Goal: Task Accomplishment & Management: Complete application form

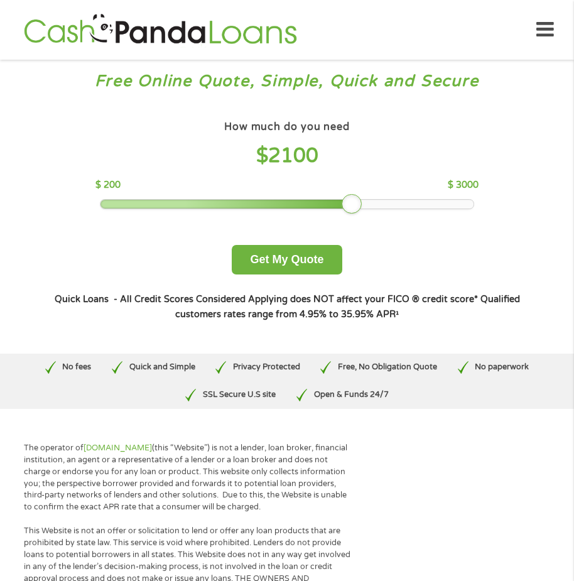
drag, startPoint x: 208, startPoint y: 202, endPoint x: 348, endPoint y: 201, distance: 140.6
click at [348, 201] on div at bounding box center [351, 204] width 20 height 20
drag, startPoint x: 348, startPoint y: 201, endPoint x: 340, endPoint y: 206, distance: 9.8
click at [340, 206] on div at bounding box center [338, 204] width 20 height 20
click at [265, 253] on button "Get My Quote" at bounding box center [287, 259] width 110 height 29
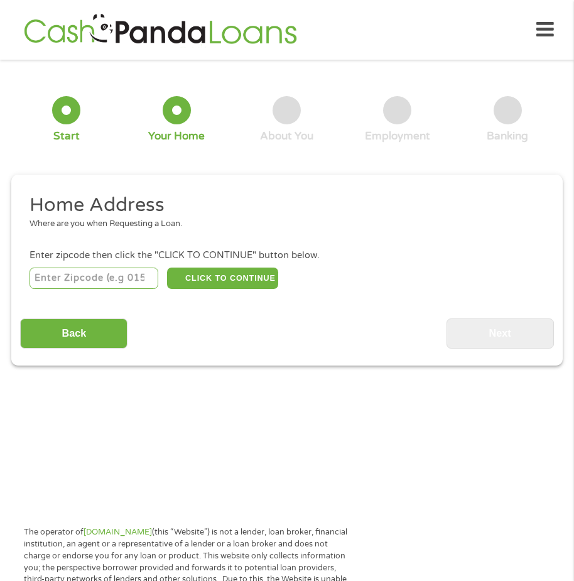
scroll to position [6, 0]
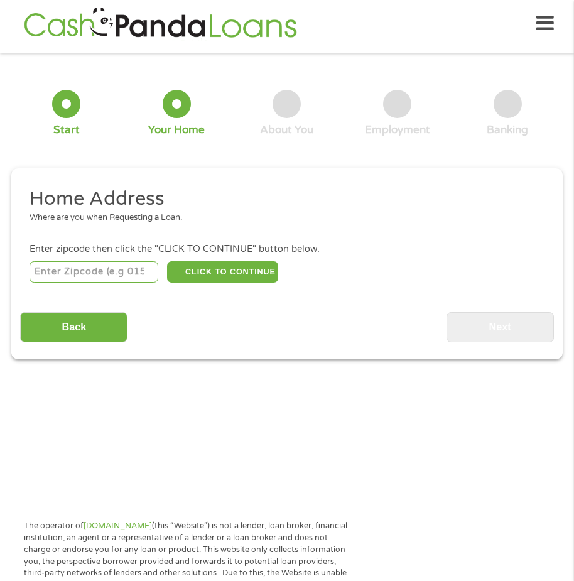
click at [94, 272] on input "number" at bounding box center [93, 271] width 129 height 21
type input "92101"
click at [225, 275] on button "CLICK TO CONTINUE" at bounding box center [222, 271] width 110 height 21
type input "92101"
type input "[GEOGRAPHIC_DATA]"
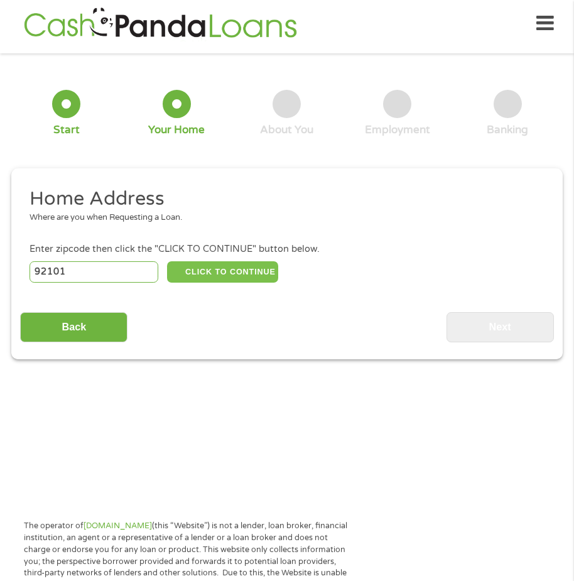
select select "[US_STATE]"
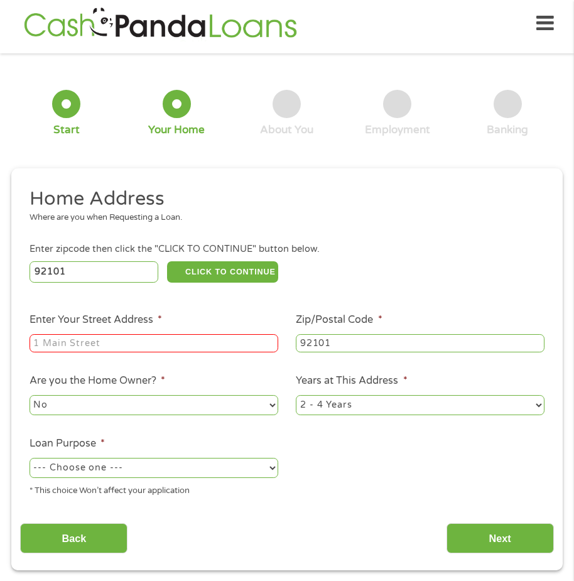
drag, startPoint x: 178, startPoint y: 341, endPoint x: 176, endPoint y: 317, distance: 24.5
click at [176, 336] on input "Enter Your Street Address *" at bounding box center [153, 343] width 249 height 19
click at [215, 352] on input "[STREET_ADDRESS]" at bounding box center [153, 343] width 249 height 19
type input "[STREET_ADDRESS]"
click at [537, 400] on select "1 Year or less 1 - 2 Years 2 - 4 Years Over 4 Years" at bounding box center [420, 405] width 249 height 20
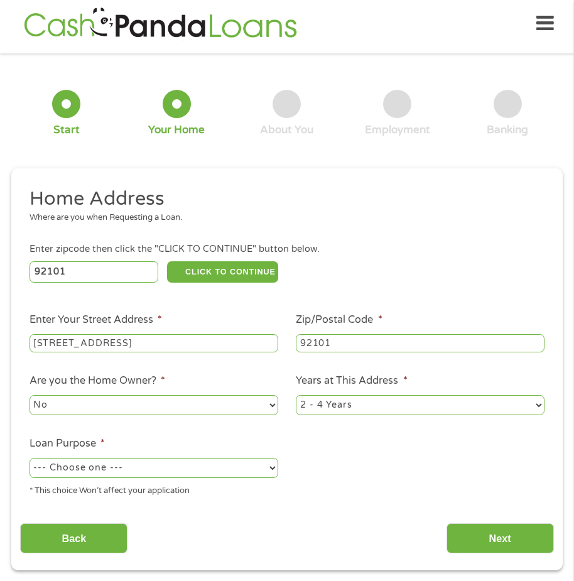
select select "60months"
click at [296, 395] on select "1 Year or less 1 - 2 Years 2 - 4 Years Over 4 Years" at bounding box center [420, 405] width 249 height 20
click at [270, 468] on select "--- Choose one --- Pay Bills Debt Consolidation Home Improvement Major Purchase…" at bounding box center [153, 468] width 249 height 20
select select "paybills"
click at [29, 458] on select "--- Choose one --- Pay Bills Debt Consolidation Home Improvement Major Purchase…" at bounding box center [153, 468] width 249 height 20
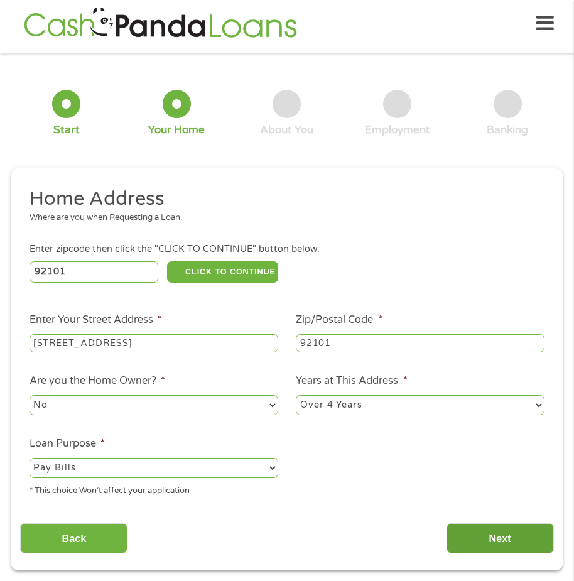
click at [507, 534] on input "Next" at bounding box center [499, 538] width 107 height 31
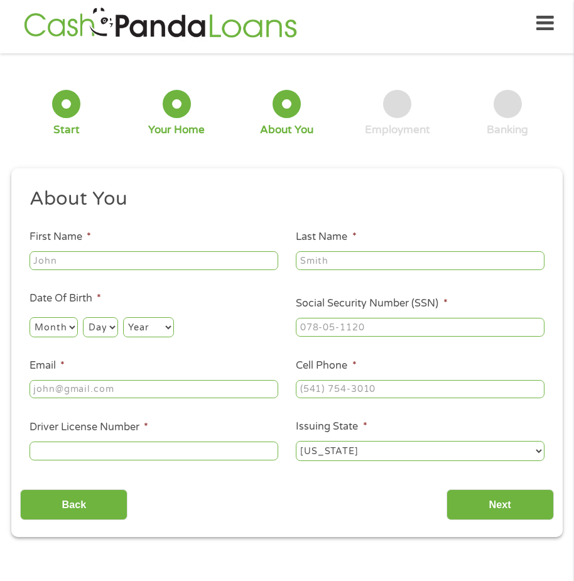
click at [145, 259] on input "First Name *" at bounding box center [153, 260] width 249 height 19
type input "[PERSON_NAME]"
click at [359, 264] on input "Last Name *" at bounding box center [420, 260] width 249 height 19
type input "[PERSON_NAME]"
click at [60, 328] on select "Month 1 2 3 4 5 6 7 8 9 10 11 12" at bounding box center [53, 327] width 48 height 20
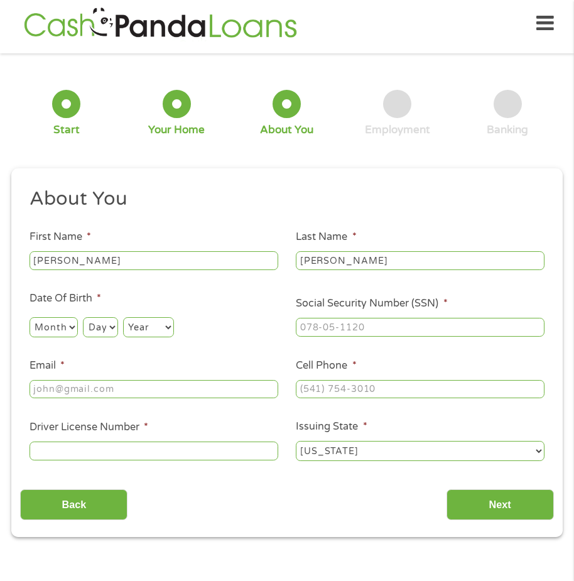
select select "5"
click at [29, 317] on select "Month 1 2 3 4 5 6 7 8 9 10 11 12" at bounding box center [53, 327] width 48 height 20
click at [104, 325] on select "Day 1 2 3 4 5 6 7 8 9 10 11 12 13 14 15 16 17 18 19 20 21 22 23 24 25 26 27 28 …" at bounding box center [100, 327] width 35 height 20
select select "11"
click at [83, 317] on select "Day 1 2 3 4 5 6 7 8 9 10 11 12 13 14 15 16 17 18 19 20 21 22 23 24 25 26 27 28 …" at bounding box center [100, 327] width 35 height 20
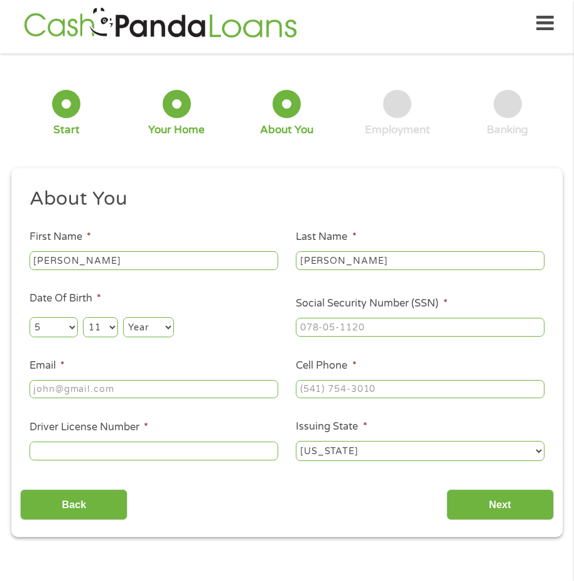
click at [163, 324] on select "Year [DATE] 2006 2005 2004 2003 2002 2001 2000 1999 1998 1997 1996 1995 1994 19…" at bounding box center [148, 327] width 51 height 20
select select "1942"
click at [123, 317] on select "Year [DATE] 2006 2005 2004 2003 2002 2001 2000 1999 1998 1997 1996 1995 1994 19…" at bounding box center [148, 327] width 51 height 20
click at [73, 385] on input "Email *" at bounding box center [153, 389] width 249 height 19
type input "[EMAIL_ADDRESS][DOMAIN_NAME]"
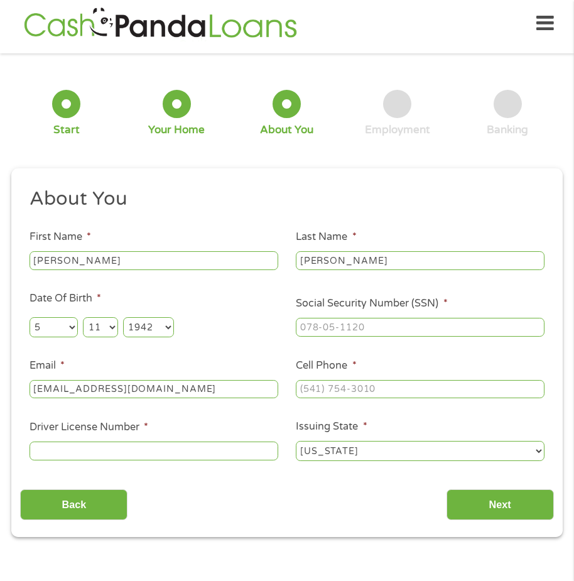
click at [123, 448] on input "Driver License Number *" at bounding box center [153, 450] width 249 height 19
type input "D2771237"
click at [358, 329] on input "___-__-____" at bounding box center [420, 327] width 249 height 19
type input "158-32-3197"
click at [377, 387] on input "(___) ___-____" at bounding box center [420, 389] width 249 height 19
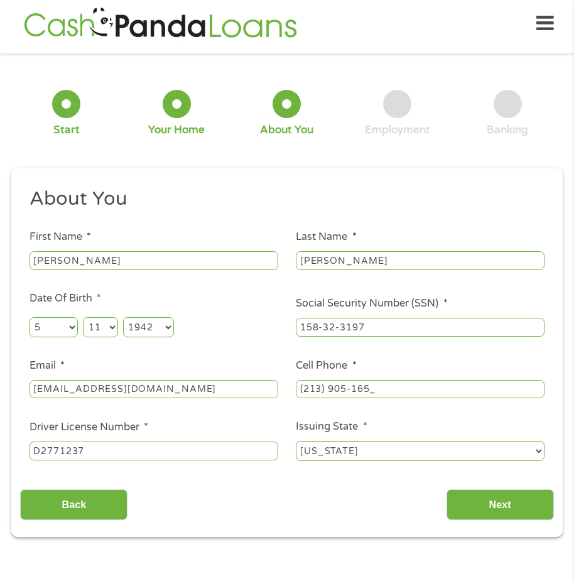
type input "[PHONE_NUMBER]"
click at [528, 453] on select "[US_STATE] [US_STATE] [US_STATE] [US_STATE] [US_STATE] [US_STATE] [US_STATE] [U…" at bounding box center [420, 451] width 249 height 20
click at [296, 441] on select "[US_STATE] [US_STATE] [US_STATE] [US_STATE] [US_STATE] [US_STATE] [US_STATE] [U…" at bounding box center [420, 451] width 249 height 20
click at [473, 500] on input "Next" at bounding box center [499, 504] width 107 height 31
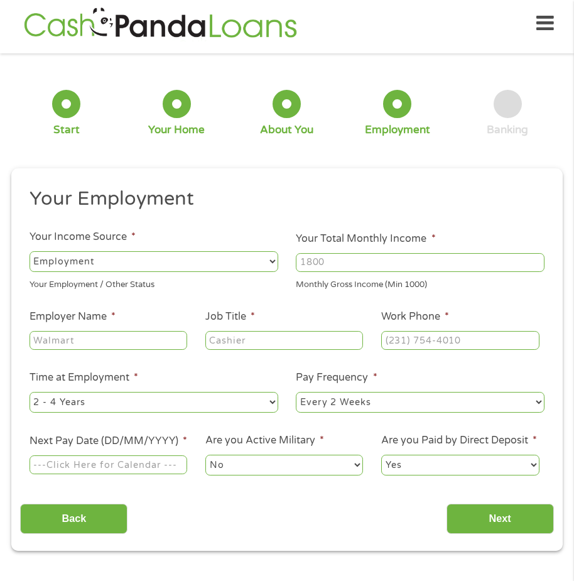
click at [86, 341] on input "Employer Name *" at bounding box center [108, 340] width 158 height 19
click at [267, 261] on select "--- Choose one --- Employment [DEMOGRAPHIC_DATA] Benefits" at bounding box center [153, 261] width 249 height 20
select select "benefits"
click at [29, 251] on select "--- Choose one --- Employment [DEMOGRAPHIC_DATA] Benefits" at bounding box center [153, 261] width 249 height 20
type input "Other"
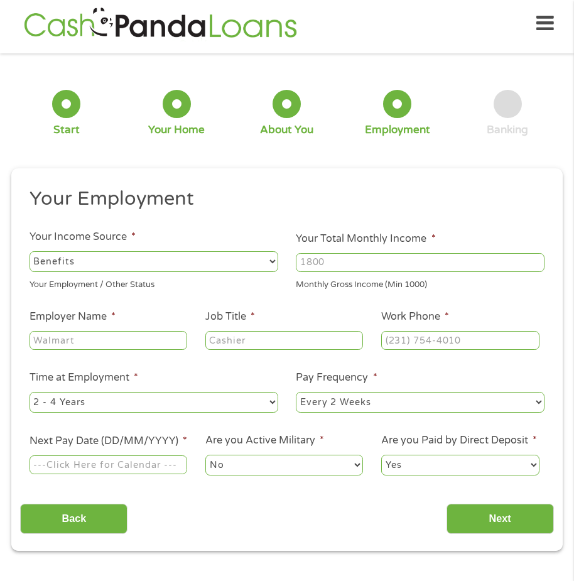
type input "[PHONE_NUMBER]"
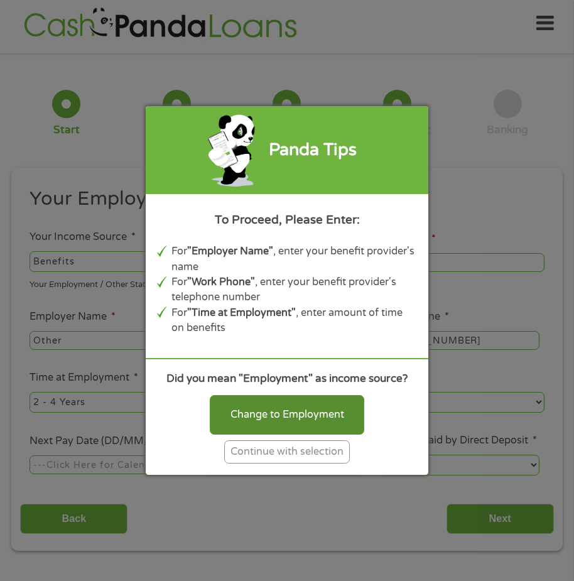
click at [311, 412] on div "Change to Employment" at bounding box center [287, 414] width 154 height 39
select select "fullTime"
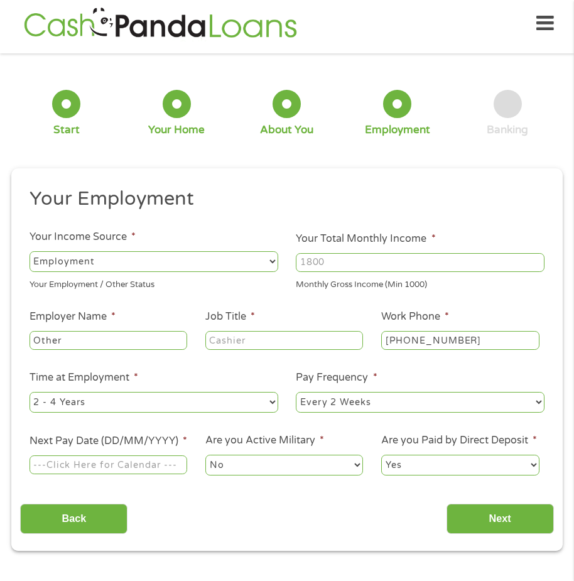
click at [103, 338] on input "Other" at bounding box center [108, 340] width 158 height 19
click at [251, 340] on input "Job Title *" at bounding box center [284, 340] width 158 height 19
click at [256, 341] on input "Job Title *" at bounding box center [284, 340] width 158 height 19
click at [257, 336] on input "benefits & [MEDICAL_DATA]" at bounding box center [284, 340] width 158 height 19
click at [314, 339] on input "benefits, [MEDICAL_DATA]" at bounding box center [284, 340] width 158 height 19
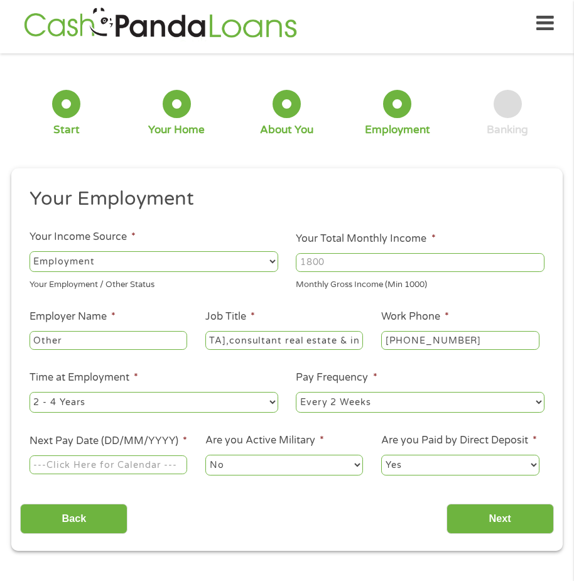
scroll to position [0, 136]
type input "benefits, [MEDICAL_DATA],consultant real estate & insurance"
click at [268, 401] on select "--- Choose one --- 1 Year or less 1 - 2 Years 2 - 4 Years Over 4 Years" at bounding box center [153, 402] width 249 height 20
select select "60months"
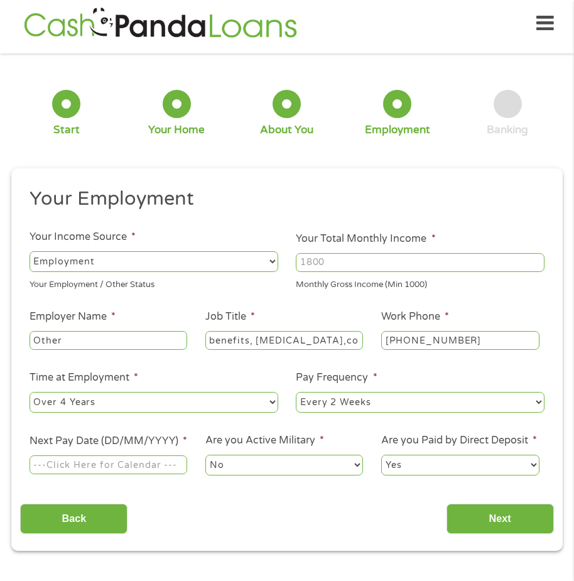
click at [29, 392] on select "--- Choose one --- 1 Year or less 1 - 2 Years 2 - 4 Years Over 4 Years" at bounding box center [153, 402] width 249 height 20
click at [536, 399] on select "--- Choose one --- Every 2 Weeks Every Week Monthly Semi-Monthly" at bounding box center [420, 402] width 249 height 20
select select "monthly"
click at [296, 392] on select "--- Choose one --- Every 2 Weeks Every Week Monthly Semi-Monthly" at bounding box center [420, 402] width 249 height 20
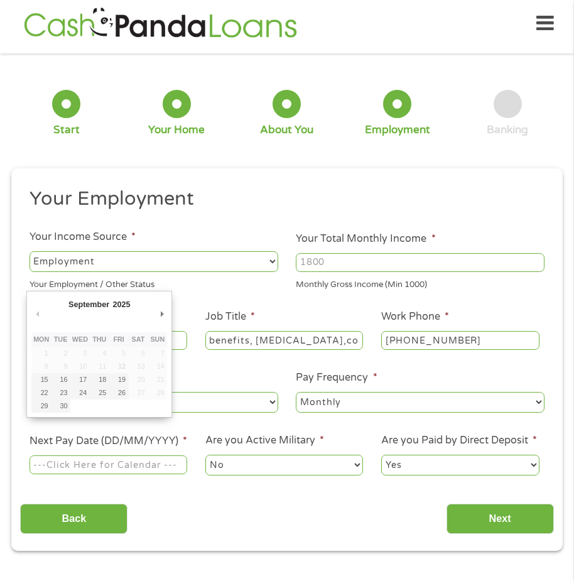
click at [178, 470] on input "Next Pay Date (DD/MM/YYYY) *" at bounding box center [108, 464] width 158 height 19
type input "[DATE]"
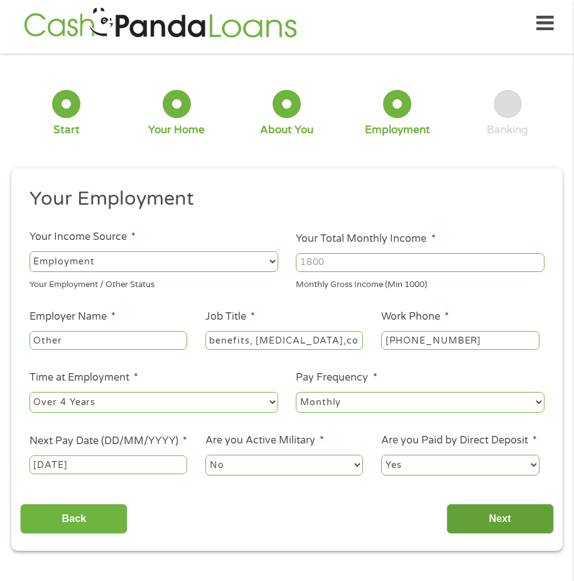
click at [499, 530] on input "Next" at bounding box center [499, 518] width 107 height 31
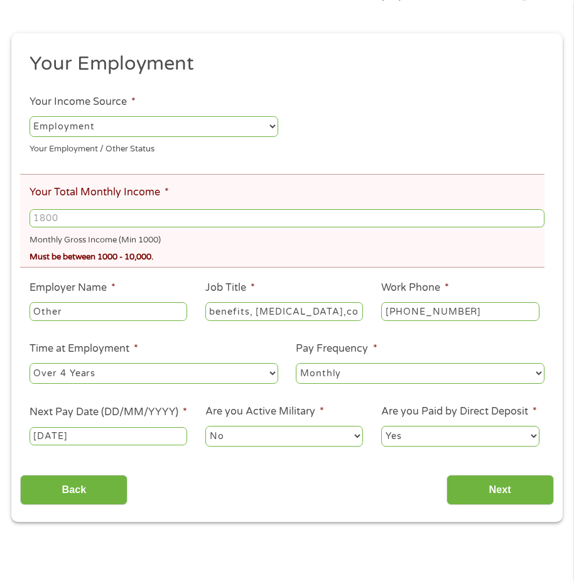
scroll to position [197, 0]
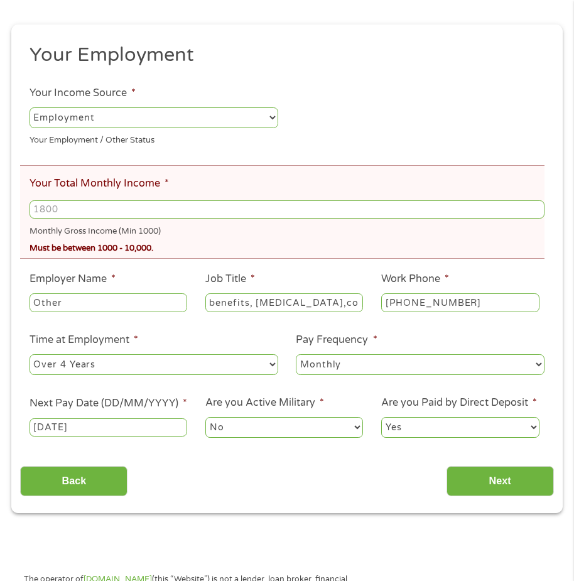
click at [270, 113] on select "--- Choose one --- Employment [DEMOGRAPHIC_DATA] Benefits" at bounding box center [153, 117] width 249 height 20
click at [509, 490] on input "Next" at bounding box center [499, 481] width 107 height 31
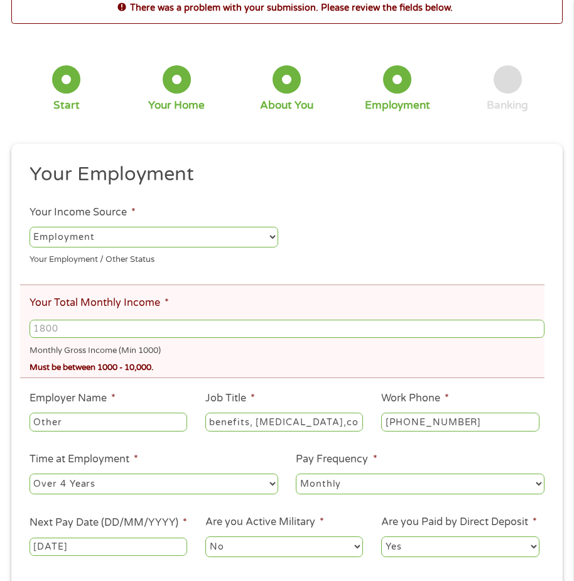
scroll to position [6, 0]
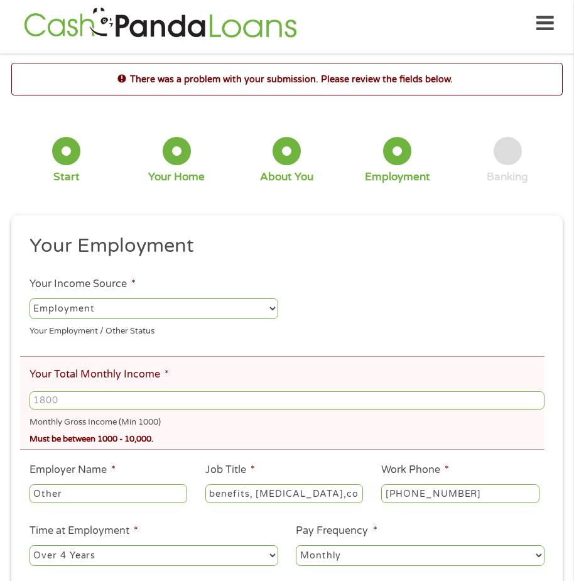
click at [269, 308] on select "--- Choose one --- Employment [DEMOGRAPHIC_DATA] Benefits" at bounding box center [153, 308] width 249 height 20
click at [29, 298] on select "--- Choose one --- Employment [DEMOGRAPHIC_DATA] Benefits" at bounding box center [153, 308] width 249 height 20
click at [533, 397] on input "1000" at bounding box center [286, 400] width 515 height 19
type input "1"
type input "1800"
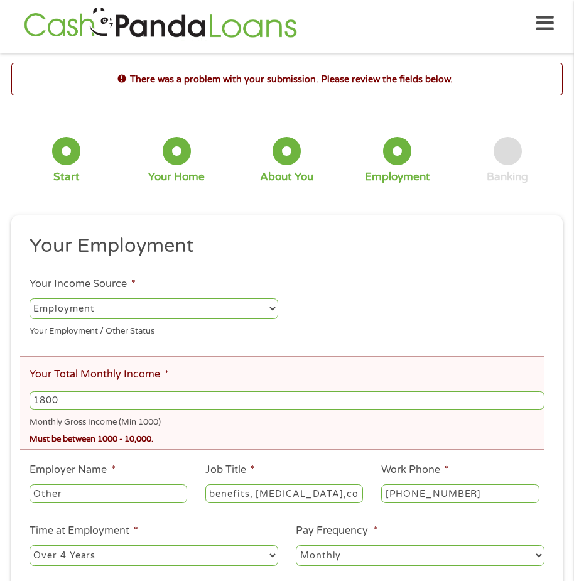
click at [179, 496] on input "Other" at bounding box center [108, 493] width 158 height 19
drag, startPoint x: 132, startPoint y: 480, endPoint x: 129, endPoint y: 536, distance: 55.9
click at [137, 478] on li "Employer Name * Other" at bounding box center [108, 483] width 176 height 43
click at [67, 491] on input "Other" at bounding box center [108, 493] width 158 height 19
type input "O"
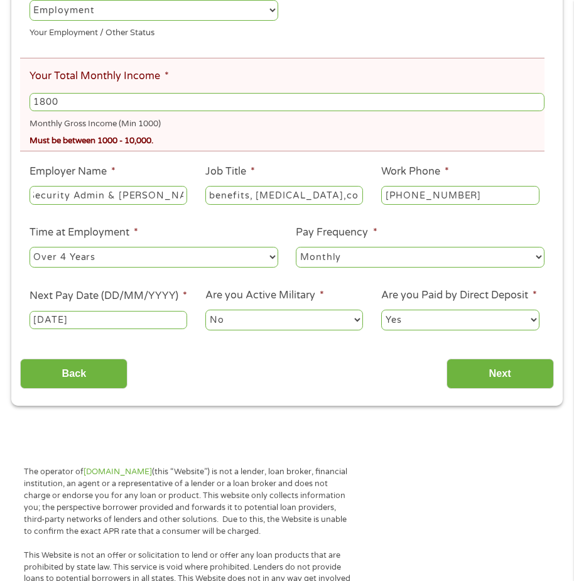
scroll to position [344, 0]
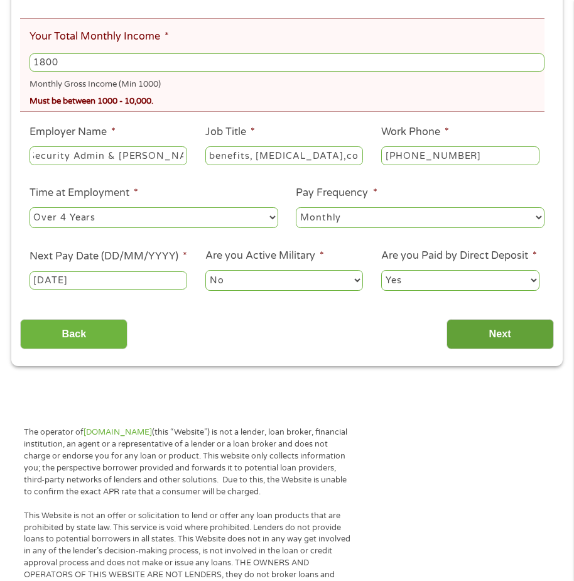
type input "Social Security Admin & [PERSON_NAME] Services"
click at [490, 345] on input "Next" at bounding box center [499, 334] width 107 height 31
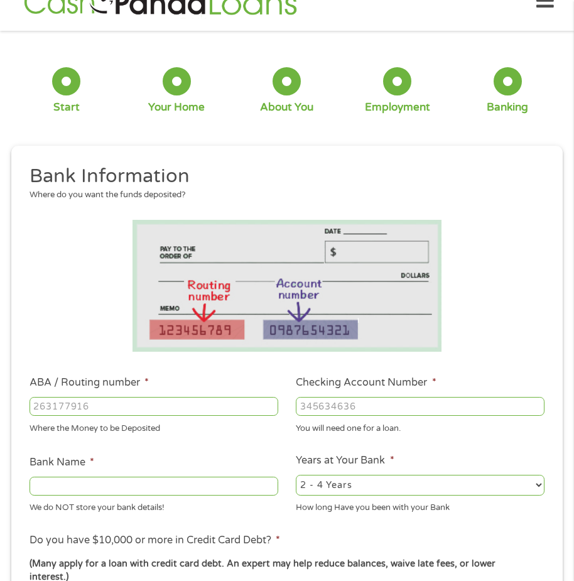
scroll to position [6, 0]
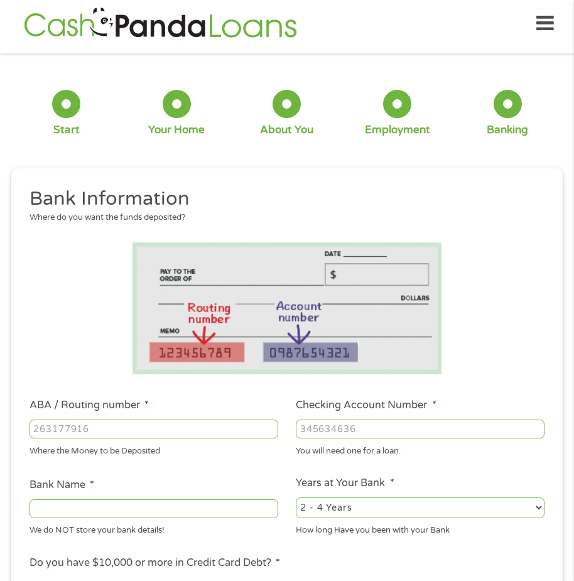
click at [92, 427] on input "ABA / Routing number *" at bounding box center [153, 428] width 249 height 19
type input "122235821"
type input "US BANK NA"
type input "122235821"
click at [388, 426] on input "Checking Account Number *" at bounding box center [420, 428] width 249 height 19
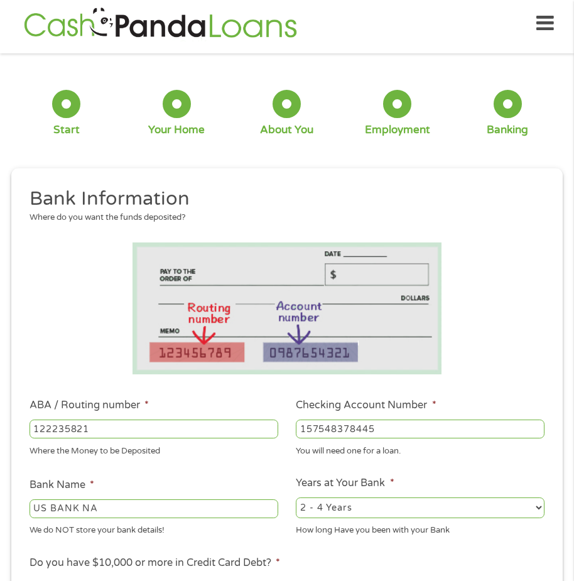
type input "157548378445"
click at [535, 510] on select "2 - 4 Years 6 - 12 Months 1 - 2 Years Over 4 Years" at bounding box center [420, 507] width 249 height 20
select select "12months"
click at [296, 497] on select "2 - 4 Years 6 - 12 Months 1 - 2 Years Over 4 Years" at bounding box center [420, 507] width 249 height 20
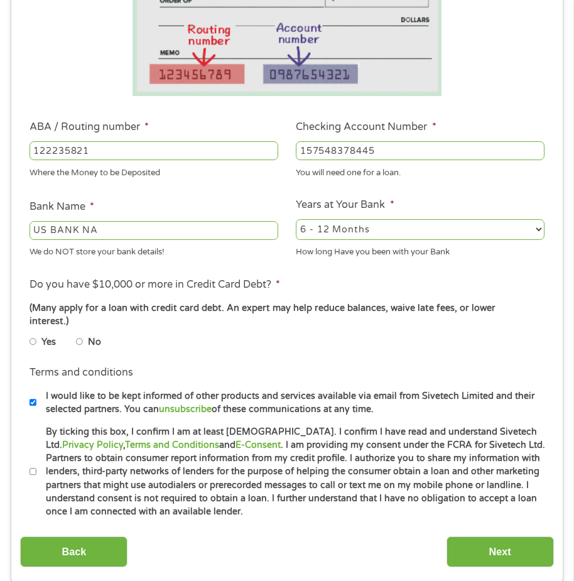
scroll to position [306, 0]
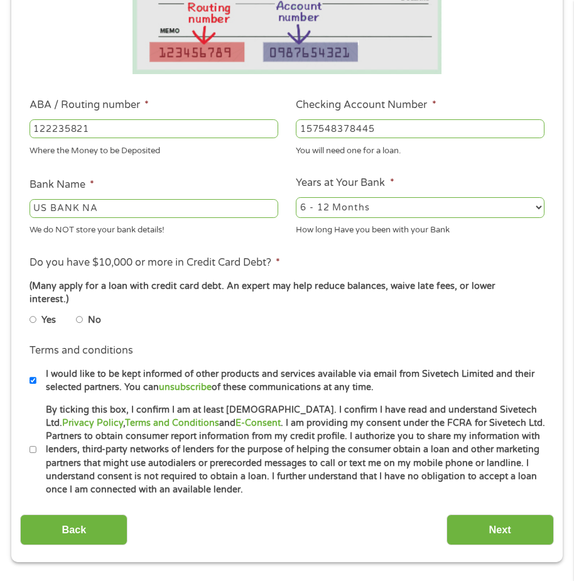
click at [31, 442] on input "By ticking this box, I confirm I am at least [DEMOGRAPHIC_DATA]. I confirm I ha…" at bounding box center [33, 449] width 8 height 15
checkbox input "true"
click at [526, 514] on input "Next" at bounding box center [499, 529] width 107 height 31
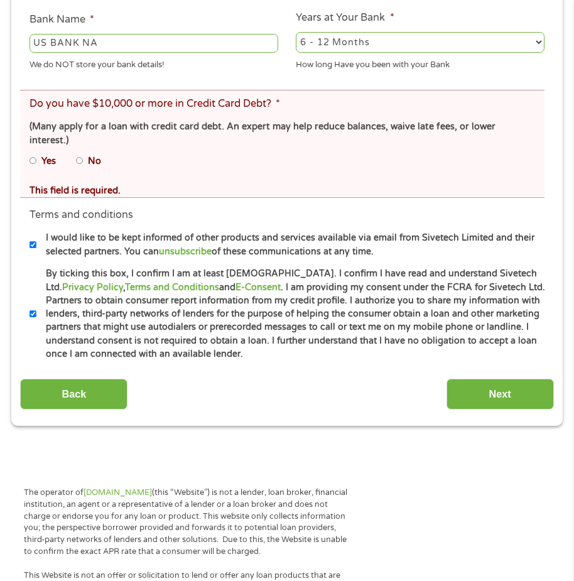
scroll to position [521, 0]
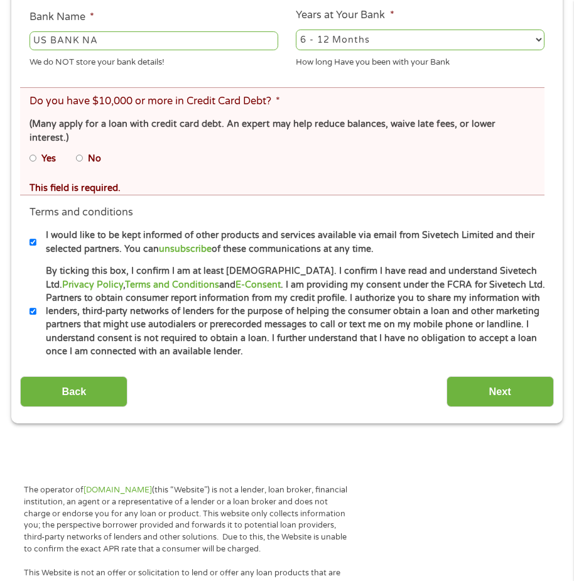
click at [81, 151] on input "No" at bounding box center [80, 158] width 8 height 15
radio input "true"
click at [497, 380] on input "Next" at bounding box center [499, 391] width 107 height 31
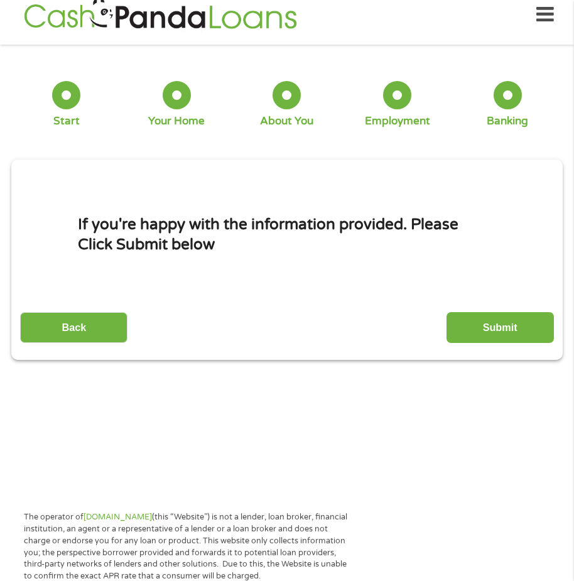
scroll to position [6, 0]
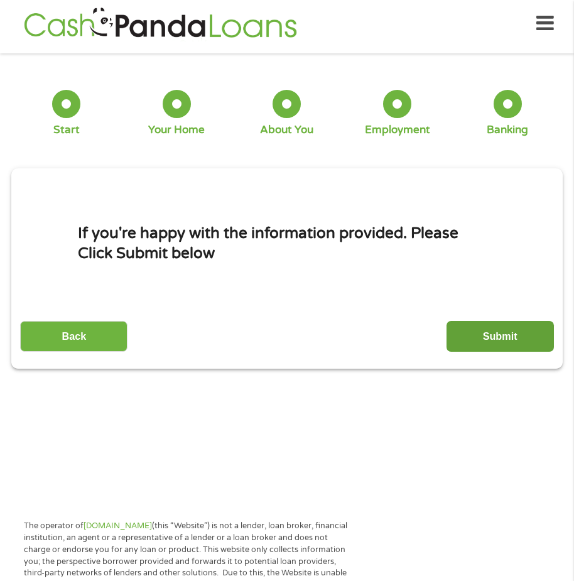
click at [488, 330] on input "Submit" at bounding box center [499, 336] width 107 height 31
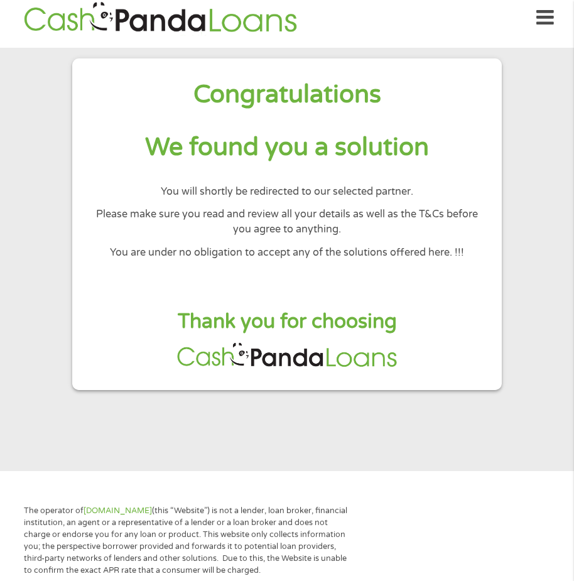
scroll to position [0, 0]
